Goal: Obtain resource: Download file/media

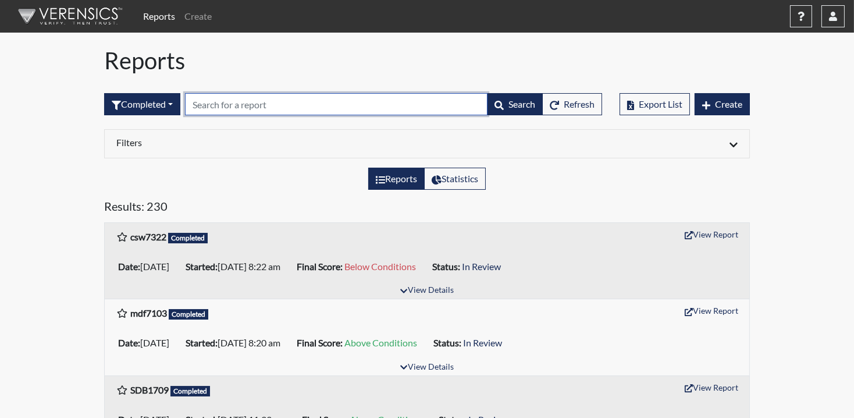
click at [246, 104] on input "text" at bounding box center [336, 104] width 303 height 22
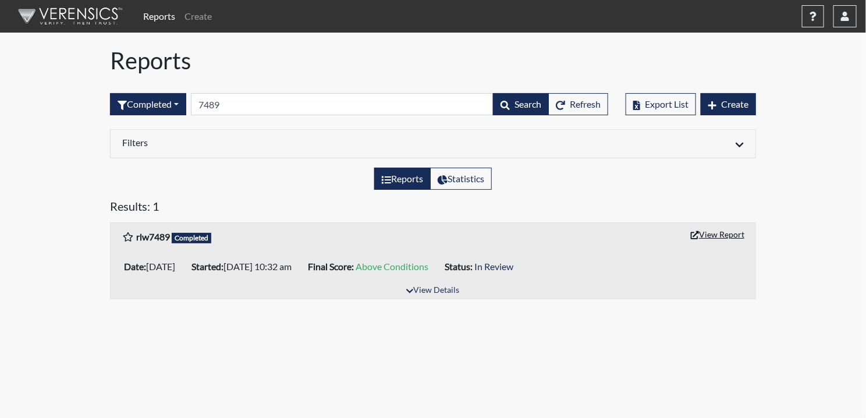
click at [713, 236] on button "View Report" at bounding box center [717, 234] width 64 height 18
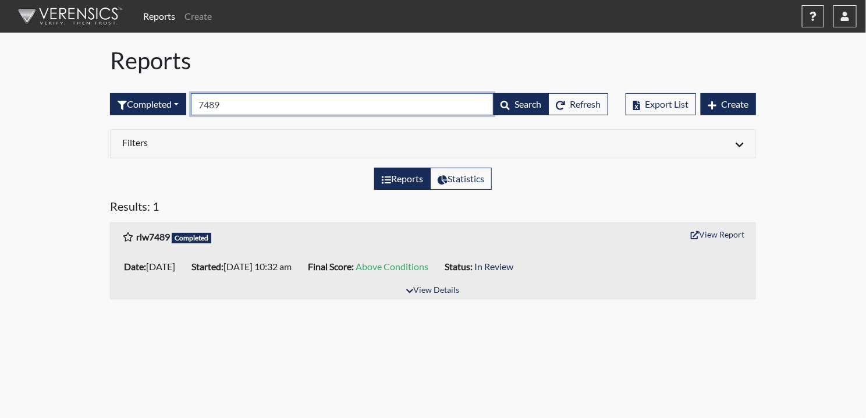
click at [248, 111] on input "7489" at bounding box center [342, 104] width 303 height 22
drag, startPoint x: 238, startPoint y: 107, endPoint x: 165, endPoint y: 113, distance: 73.0
click at [170, 111] on form "Completed All Created Sent by email In Progress Declined Completed 7489 Search …" at bounding box center [359, 104] width 498 height 22
type input "7151"
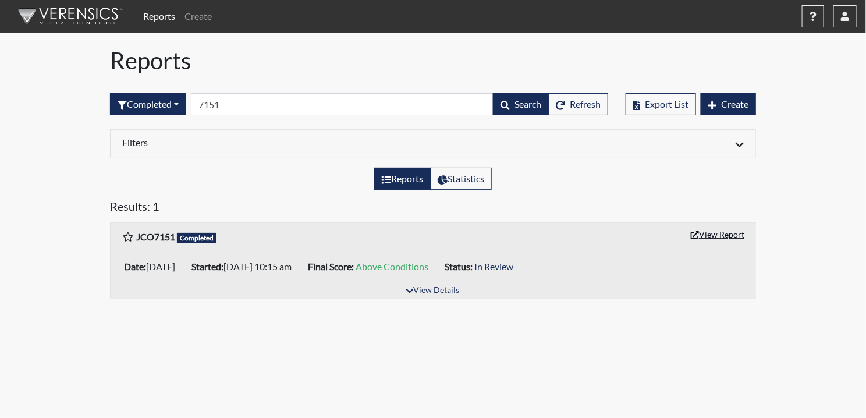
click at [702, 230] on button "View Report" at bounding box center [717, 234] width 64 height 18
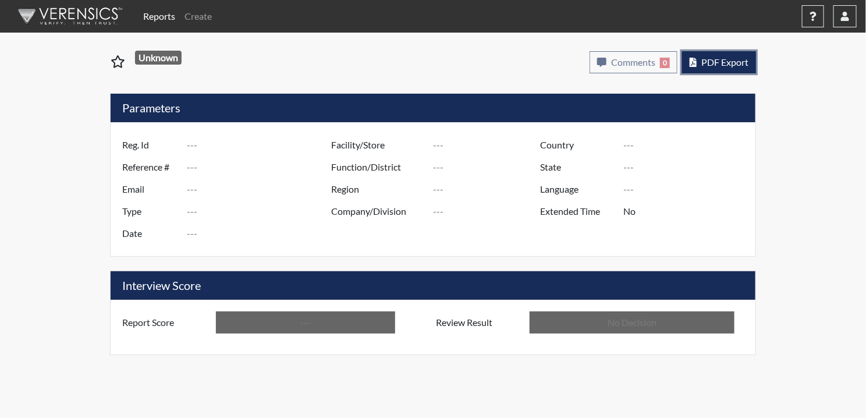
click at [722, 63] on span "PDF Export" at bounding box center [724, 61] width 47 height 11
type input "rlw7489"
type input "50794"
type input "---"
type input "Corrections Pre-Employment"
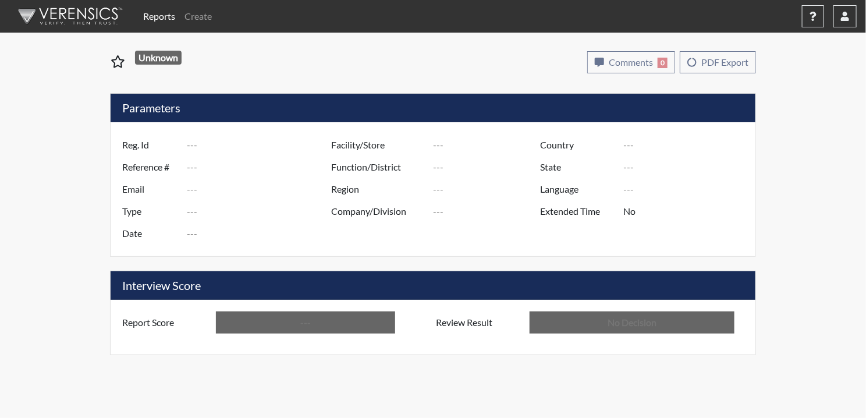
type input "[DATE]"
type input "Pulaski SP"
type input "[GEOGRAPHIC_DATA]"
type input "[US_STATE]"
type input "English"
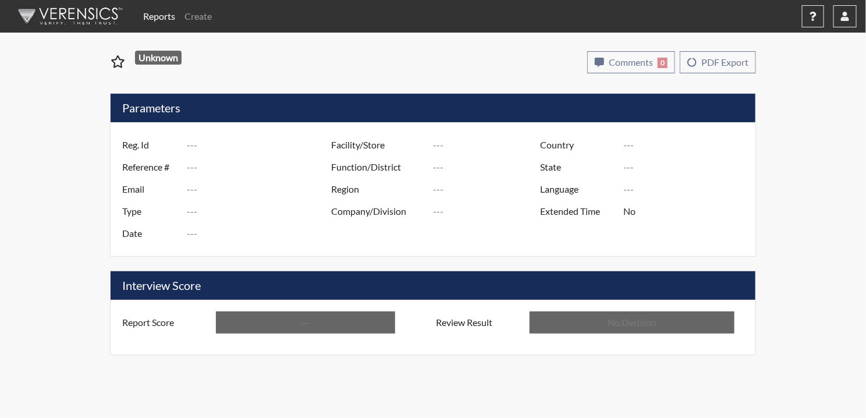
type input "Above Conditions"
type input "In Review"
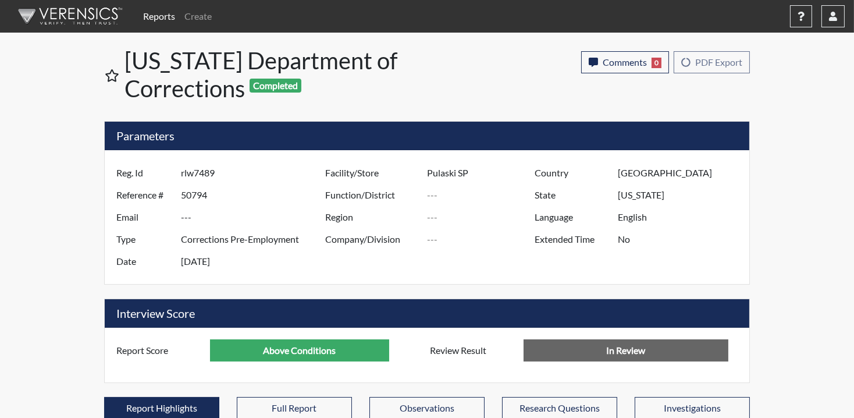
scroll to position [193, 483]
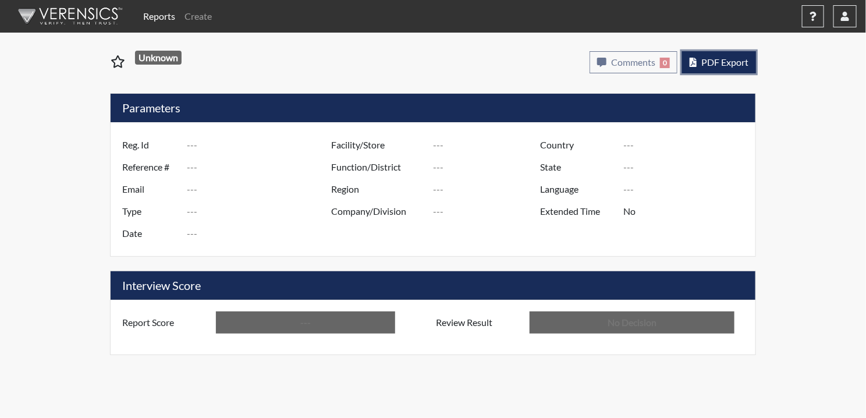
click at [727, 63] on span "PDF Export" at bounding box center [724, 61] width 47 height 11
type input "JCO7151"
type input "50811"
type input "---"
type input "Corrections Pre-Employment"
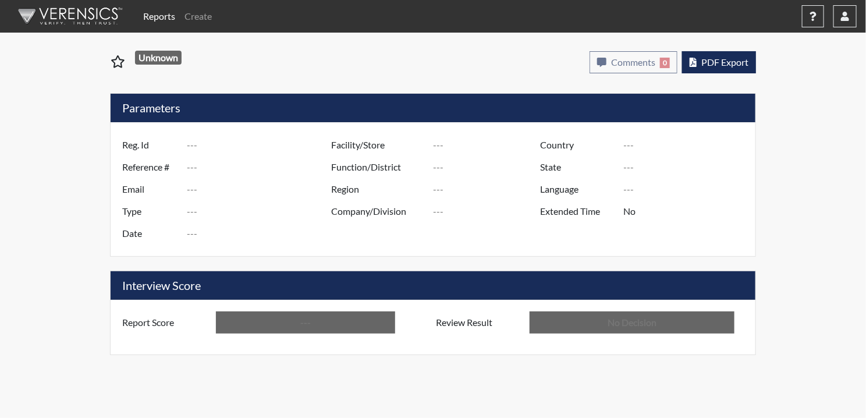
type input "[DATE]"
type input "Pulaski SP"
type input "[GEOGRAPHIC_DATA]"
type input "[US_STATE]"
type input "English"
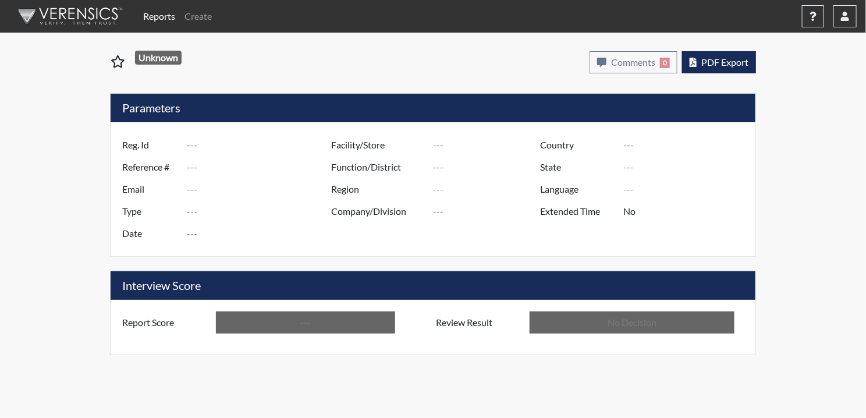
type input "Above Conditions"
type input "In Review"
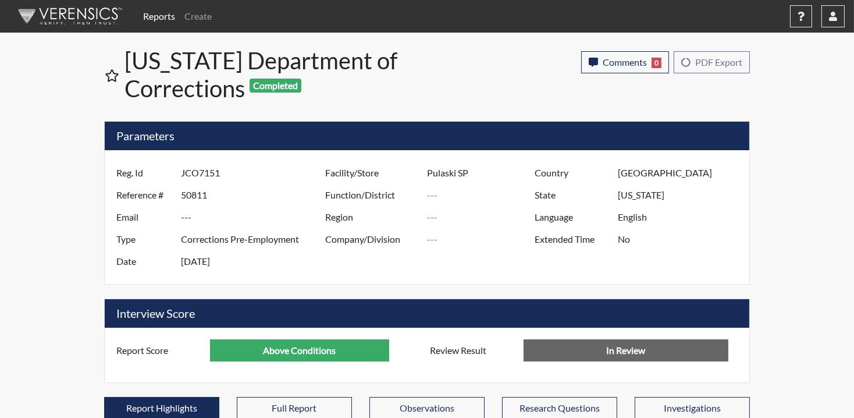
scroll to position [193, 483]
